Goal: Task Accomplishment & Management: Manage account settings

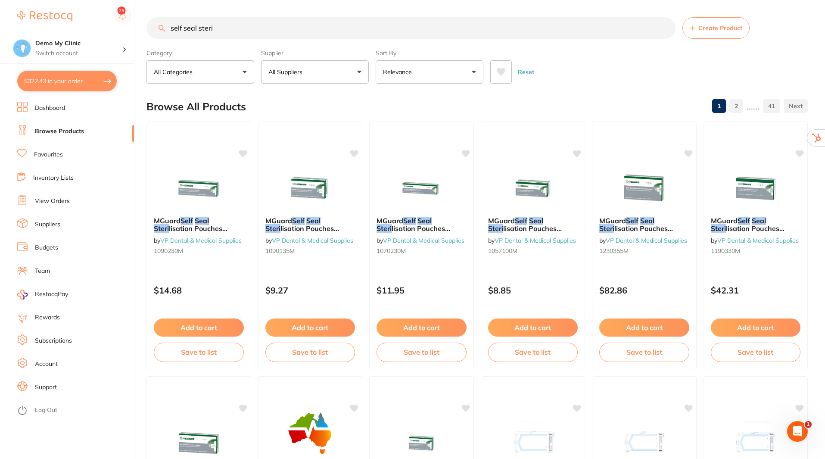
click at [40, 108] on link "Dashboard" at bounding box center [50, 108] width 30 height 9
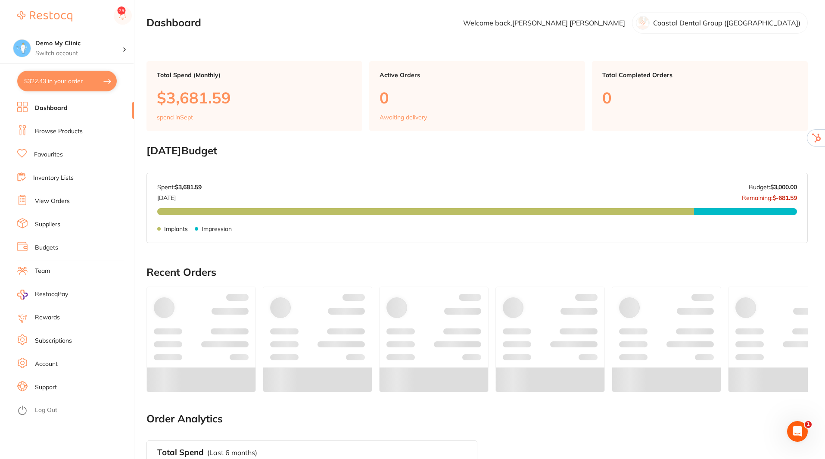
click at [46, 202] on link "View Orders" at bounding box center [52, 201] width 35 height 9
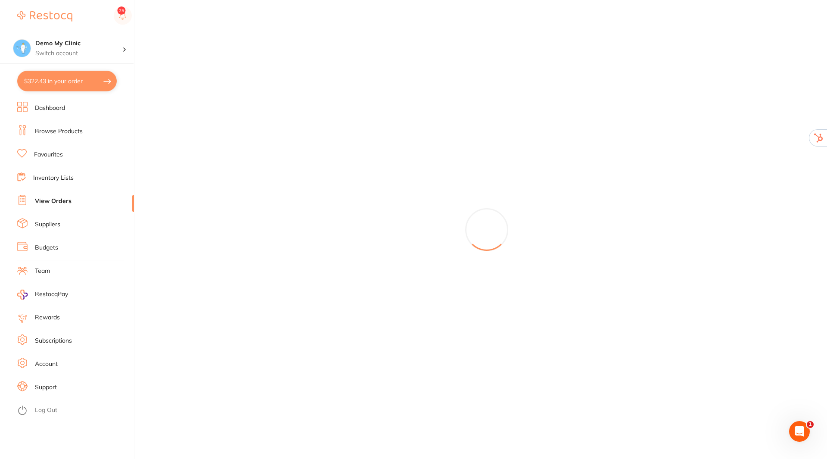
click at [41, 109] on link "Dashboard" at bounding box center [50, 108] width 30 height 9
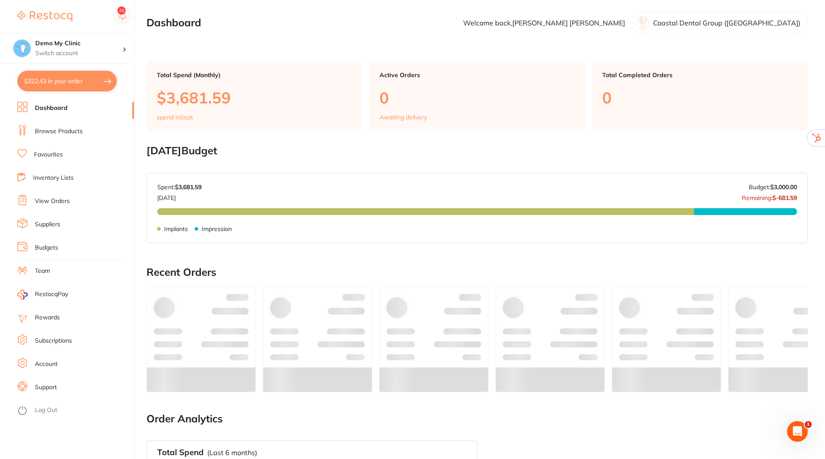
click at [213, 38] on main "Dashboard Welcome back, Samantha Sullivan Coastal Dental Group (Newcastle) Tota…" at bounding box center [485, 321] width 678 height 642
click at [43, 412] on link "Log Out" at bounding box center [46, 410] width 22 height 9
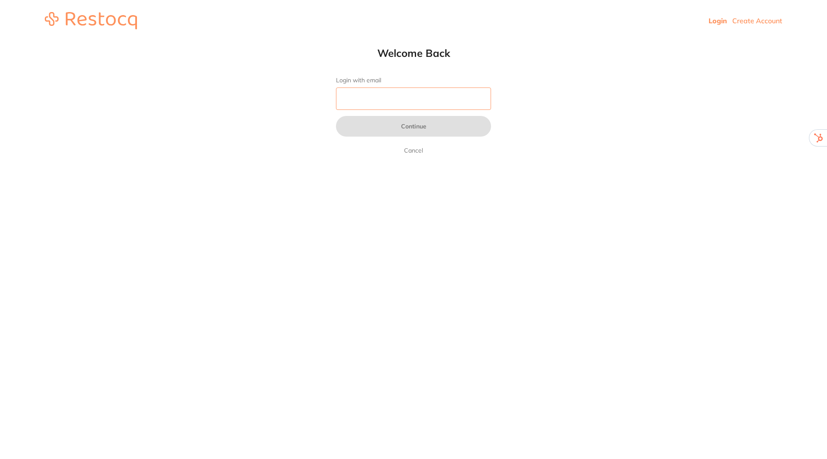
click at [419, 99] on input "Login with email" at bounding box center [413, 98] width 155 height 22
type input "[EMAIL_ADDRESS][DOMAIN_NAME]"
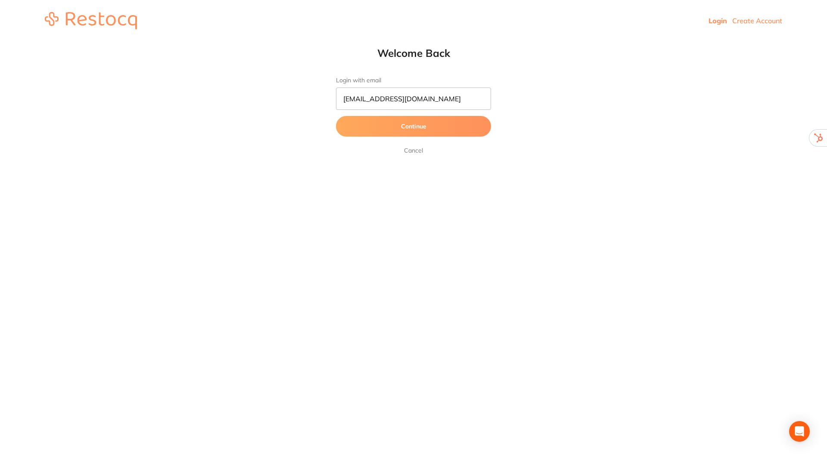
click at [419, 127] on button "Continue" at bounding box center [413, 126] width 155 height 21
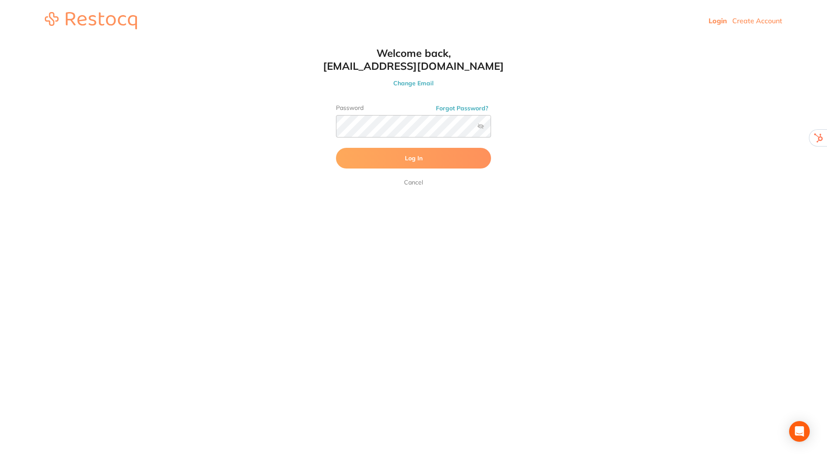
click at [409, 159] on span "Log In" at bounding box center [414, 158] width 18 height 8
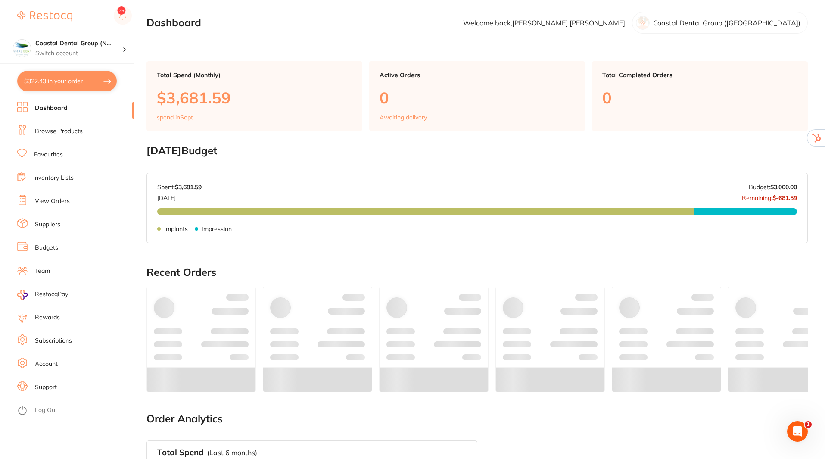
click at [53, 201] on link "View Orders" at bounding box center [52, 201] width 35 height 9
